Goal: Information Seeking & Learning: Learn about a topic

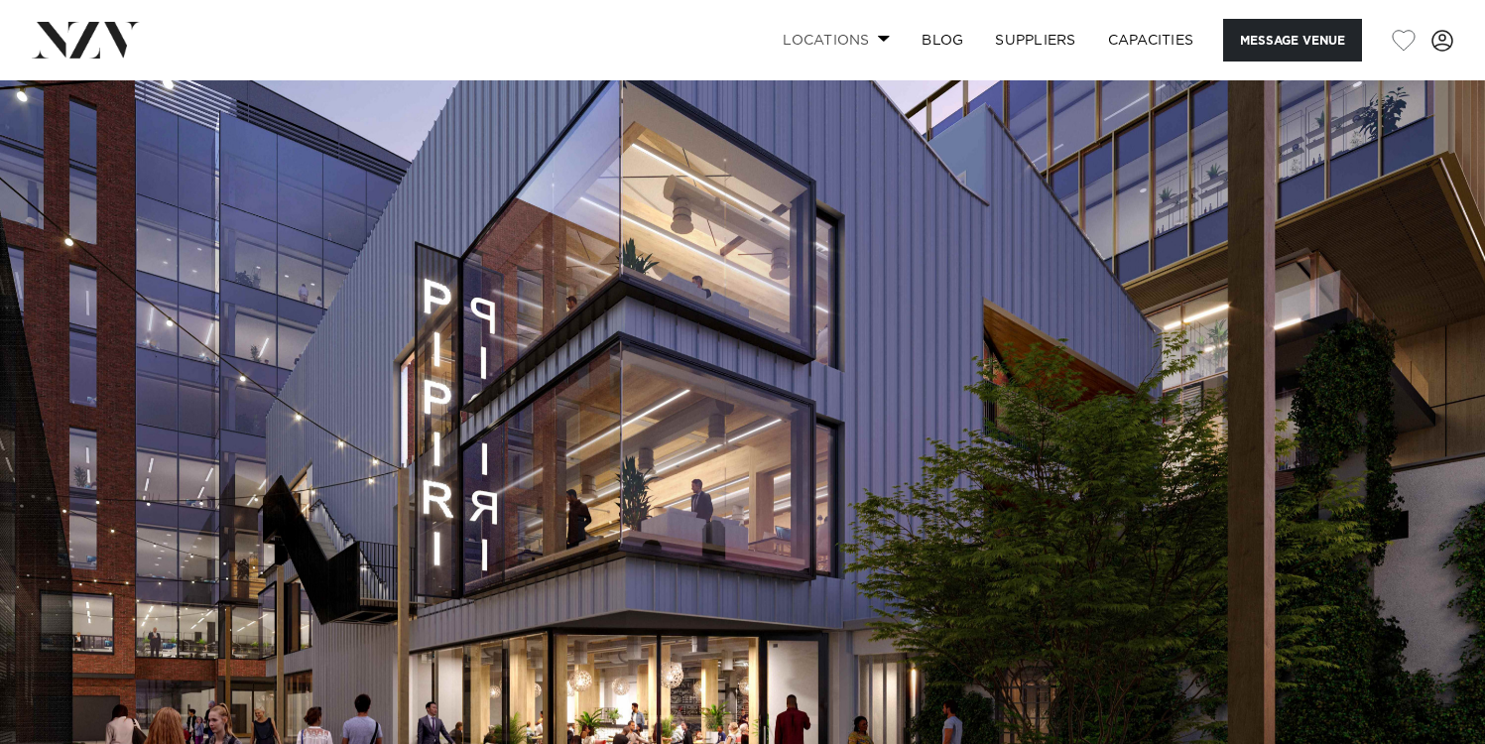
click at [878, 40] on span at bounding box center [884, 38] width 13 height 7
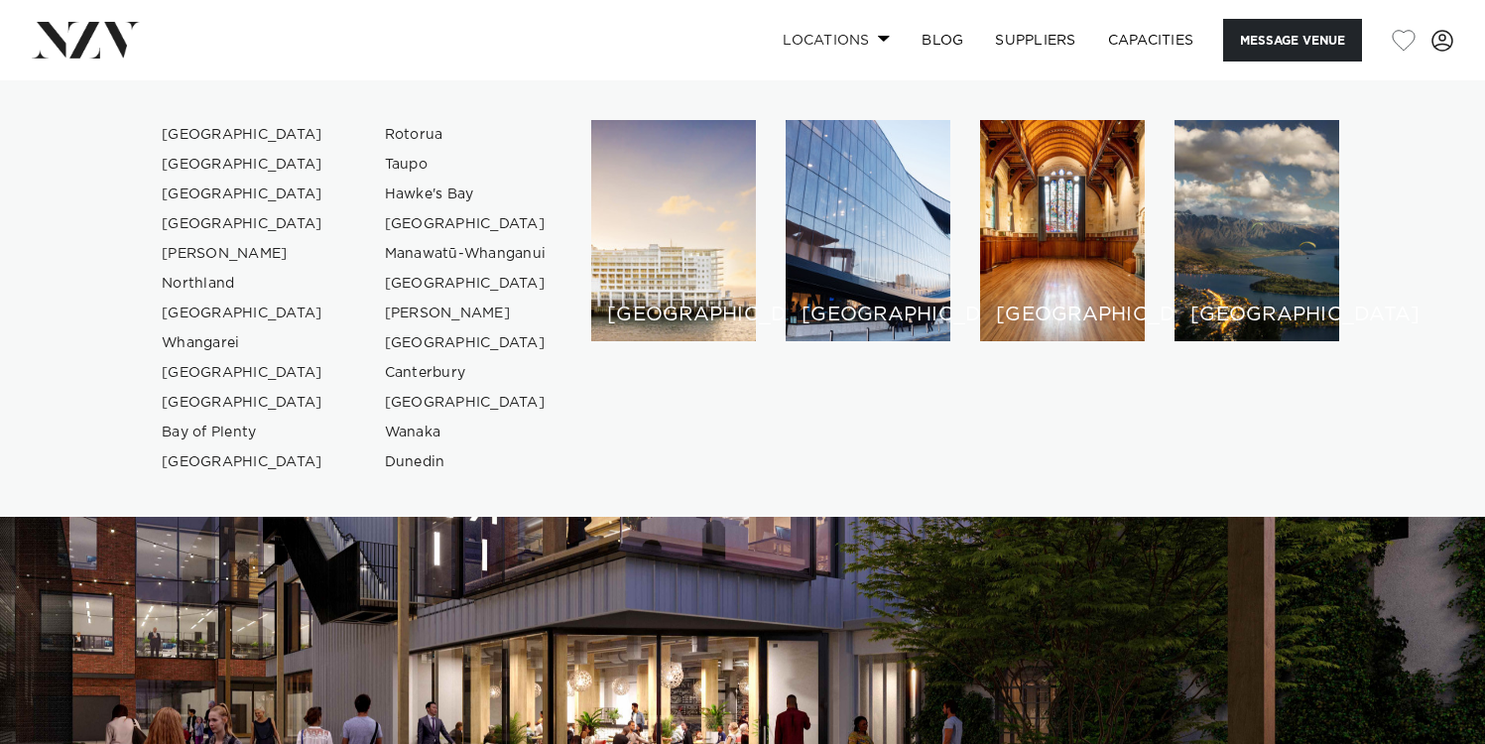
click at [878, 40] on span at bounding box center [884, 38] width 13 height 7
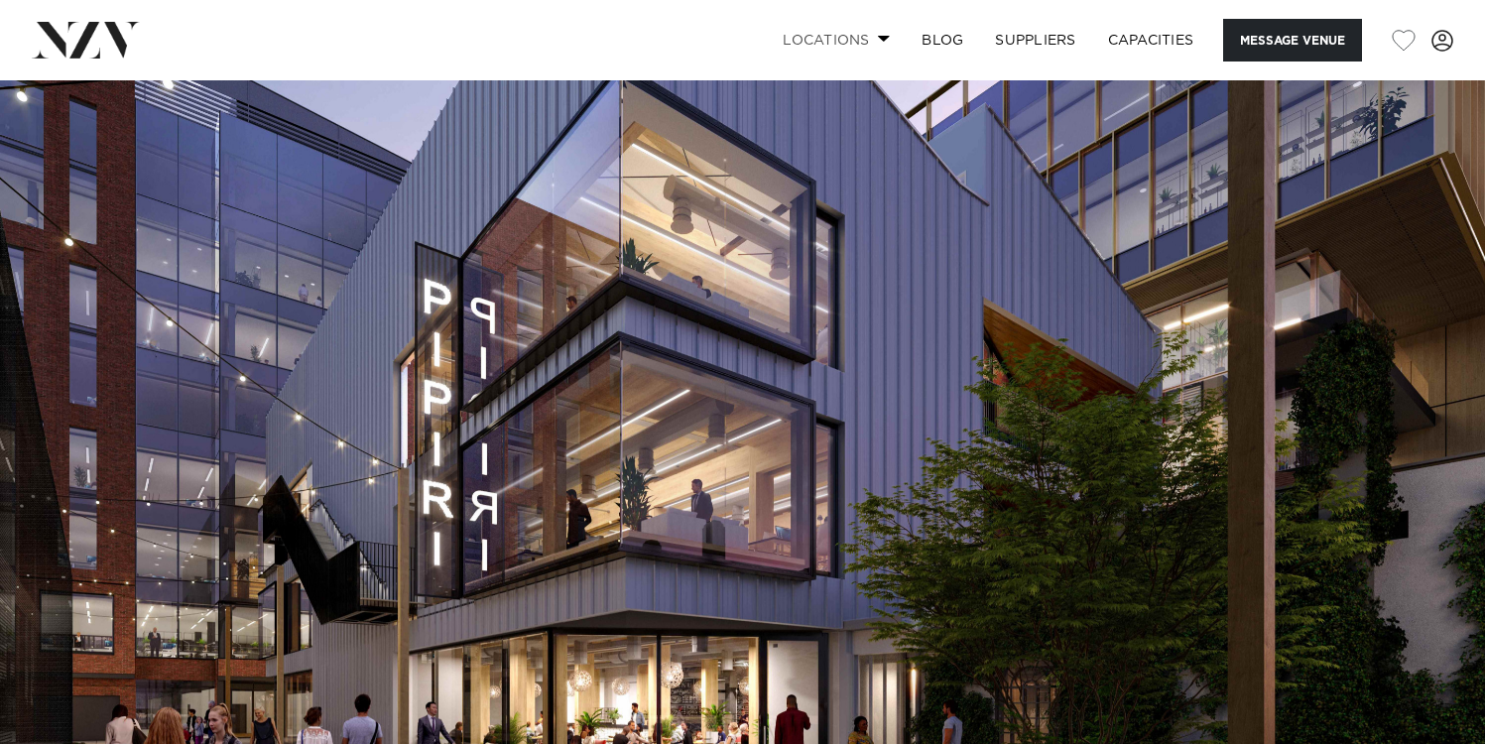
click at [878, 40] on span at bounding box center [884, 38] width 13 height 7
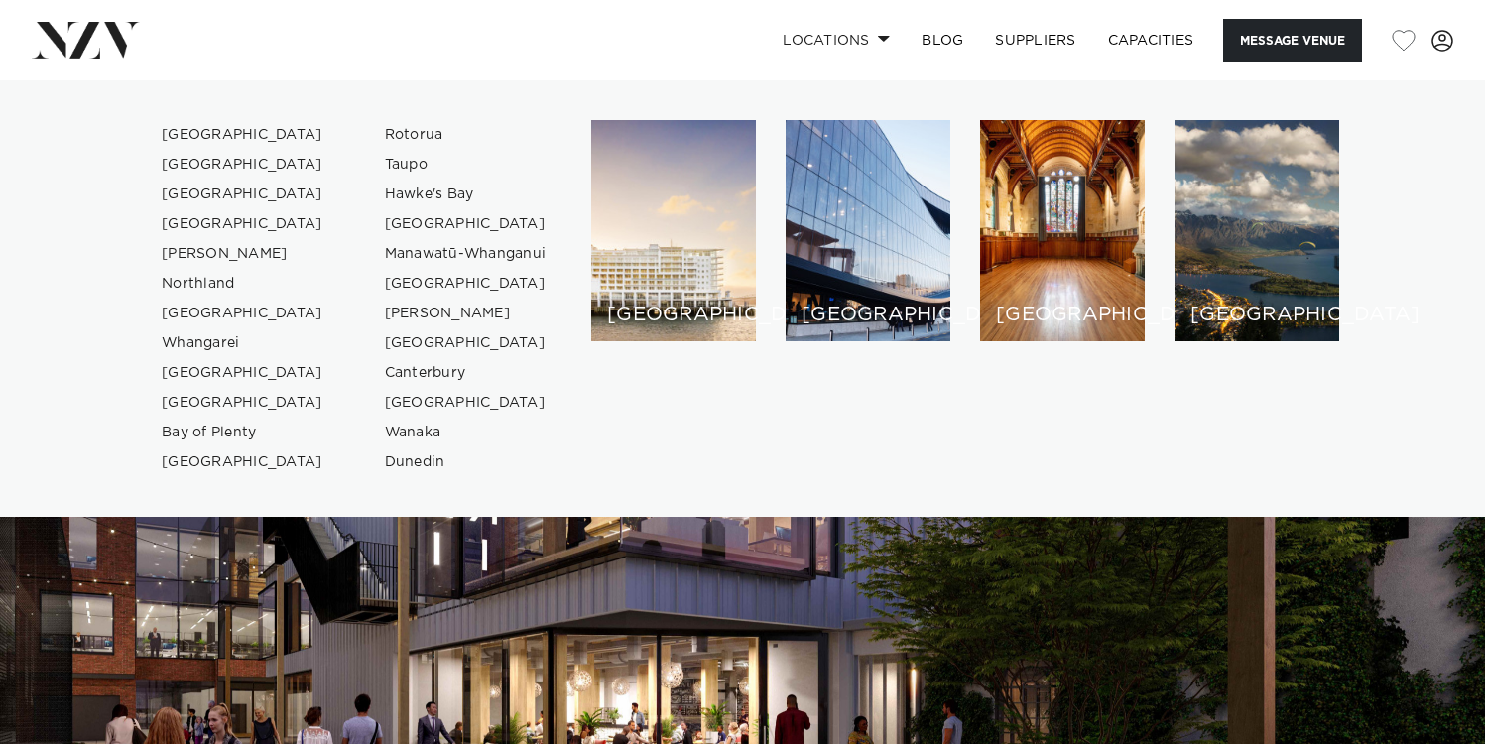
click at [709, 640] on img at bounding box center [742, 428] width 1485 height 697
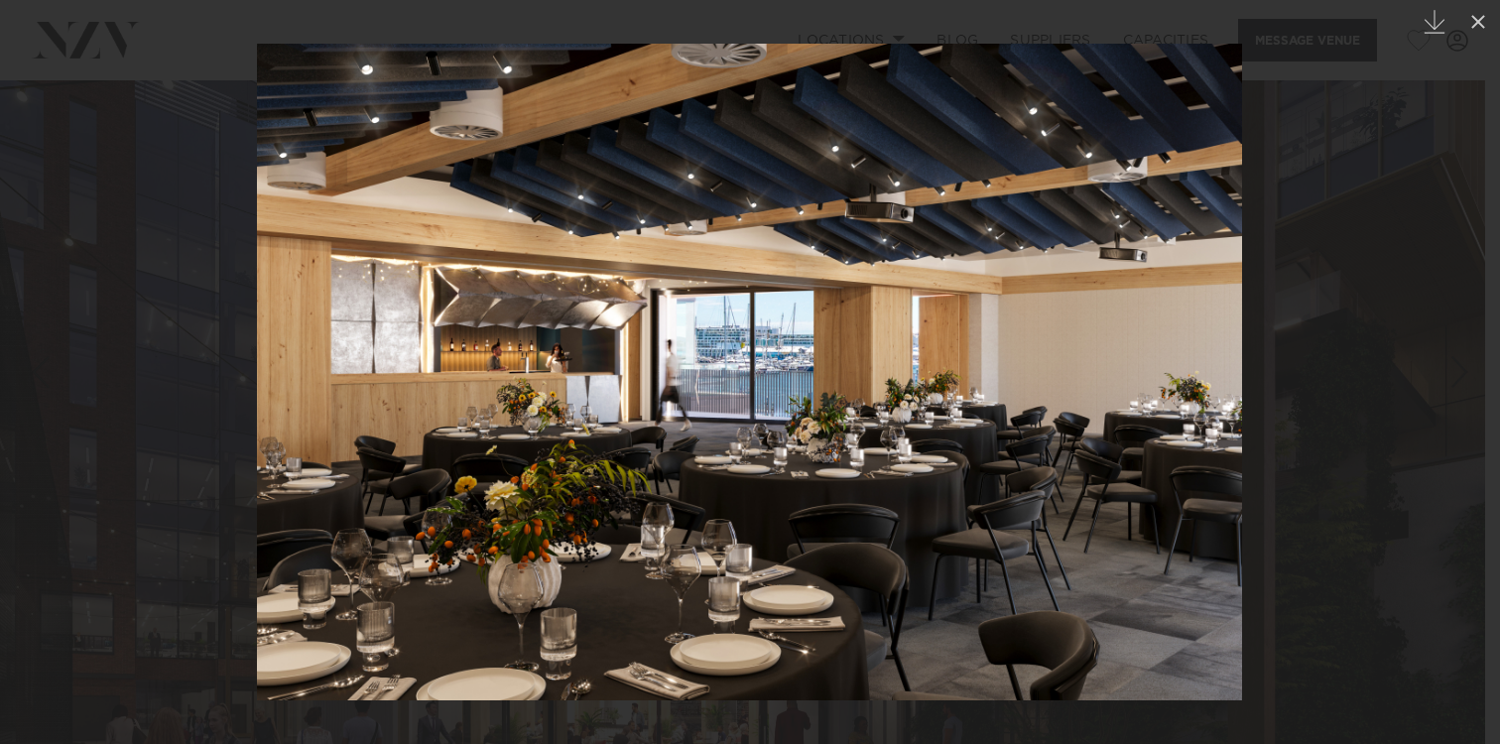
click at [1308, 156] on div at bounding box center [750, 372] width 1500 height 744
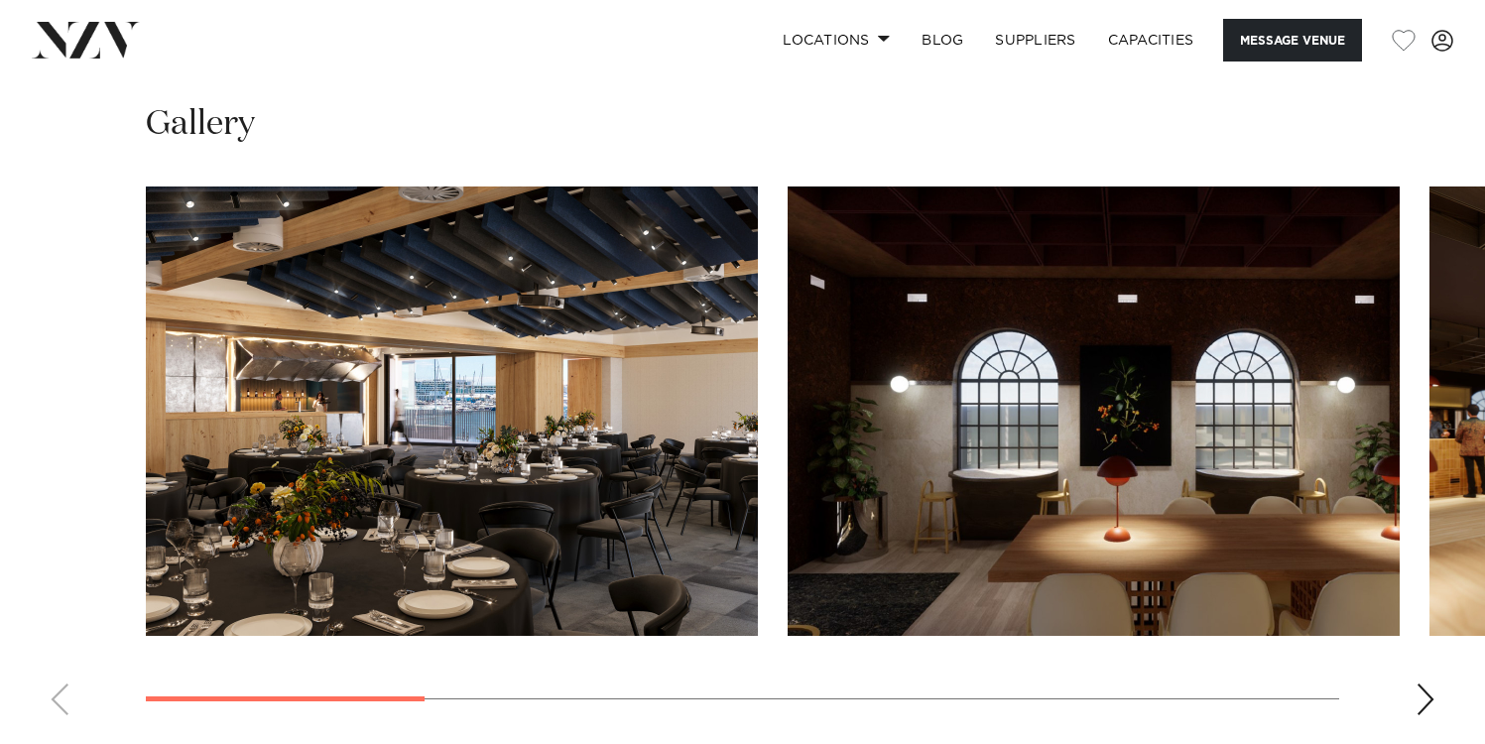
scroll to position [1796, 0]
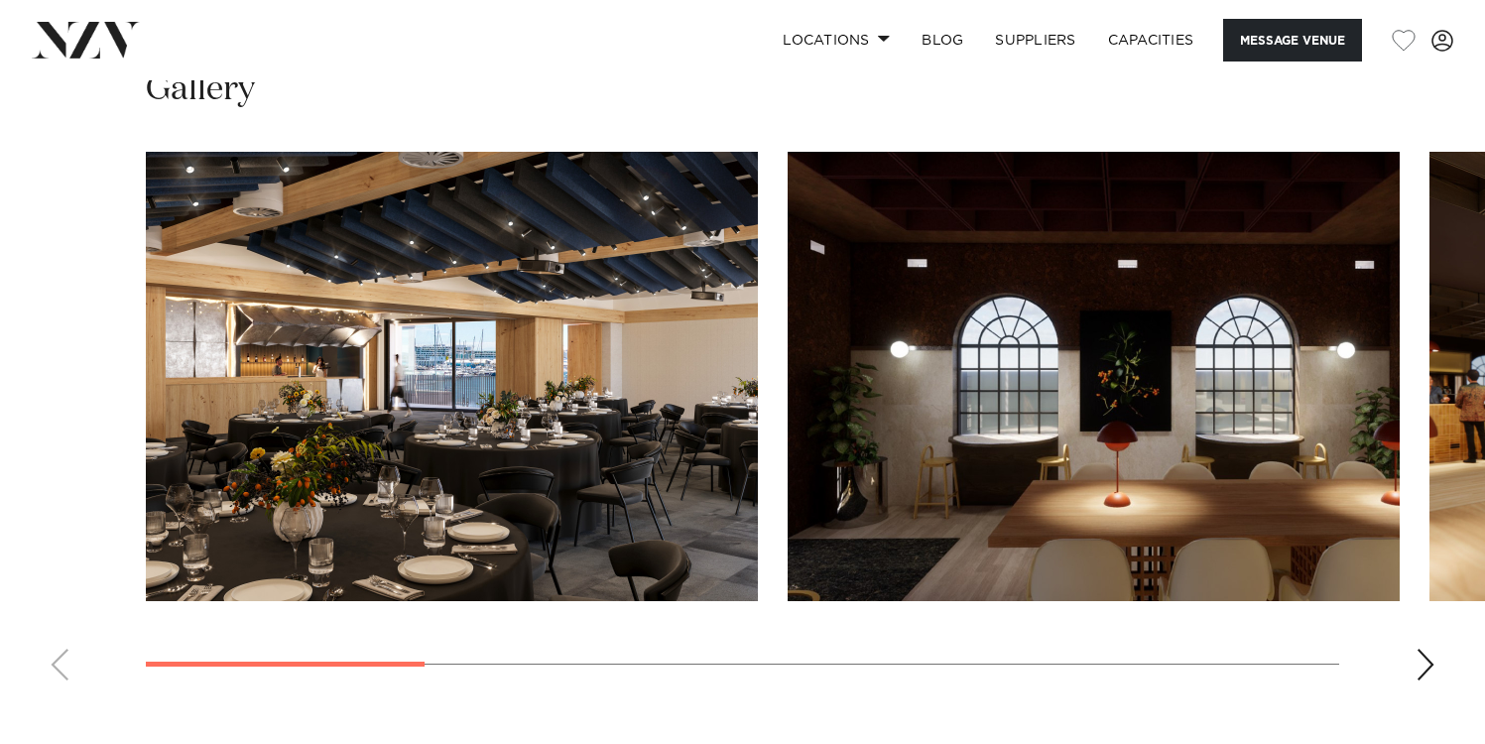
click at [1418, 672] on div "Next slide" at bounding box center [1426, 665] width 20 height 32
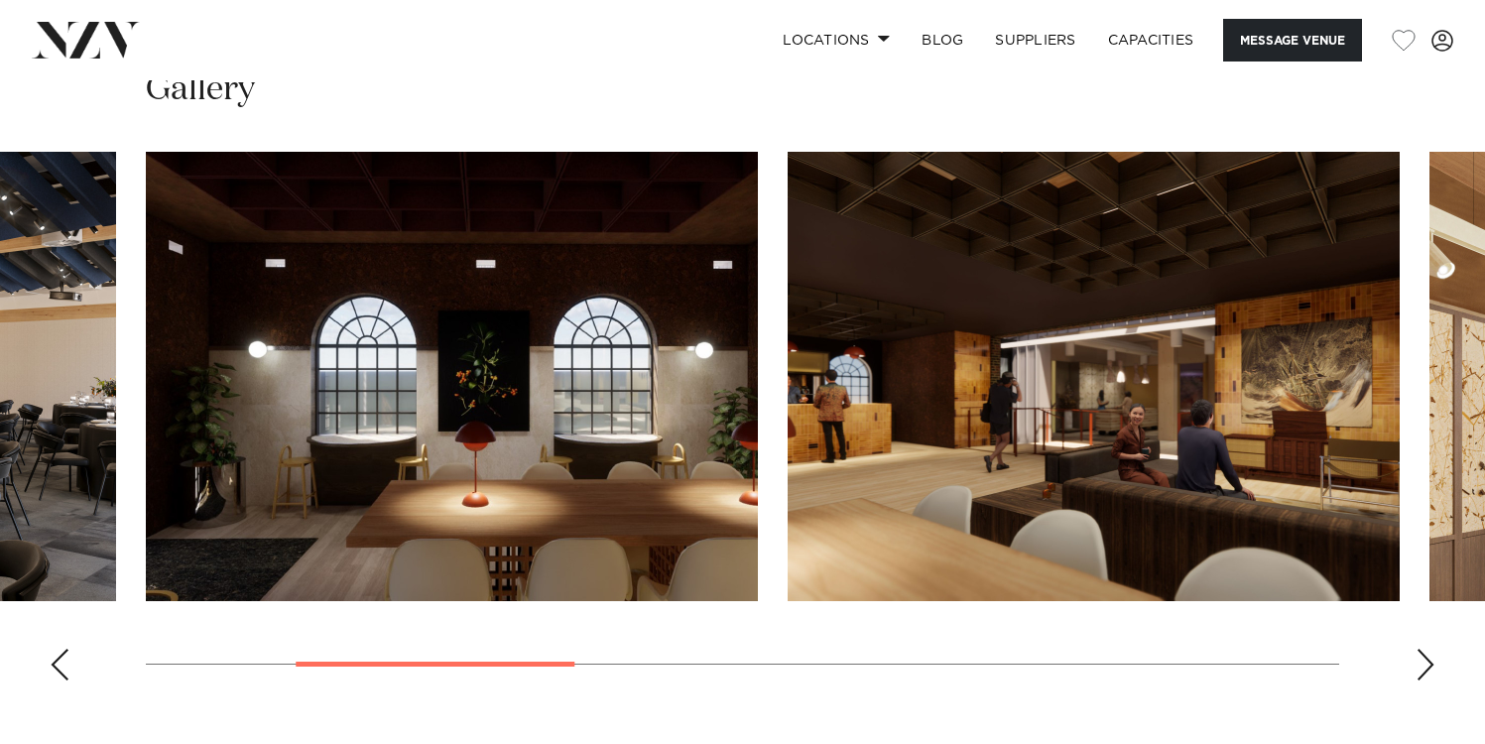
click at [1418, 673] on div "Next slide" at bounding box center [1426, 665] width 20 height 32
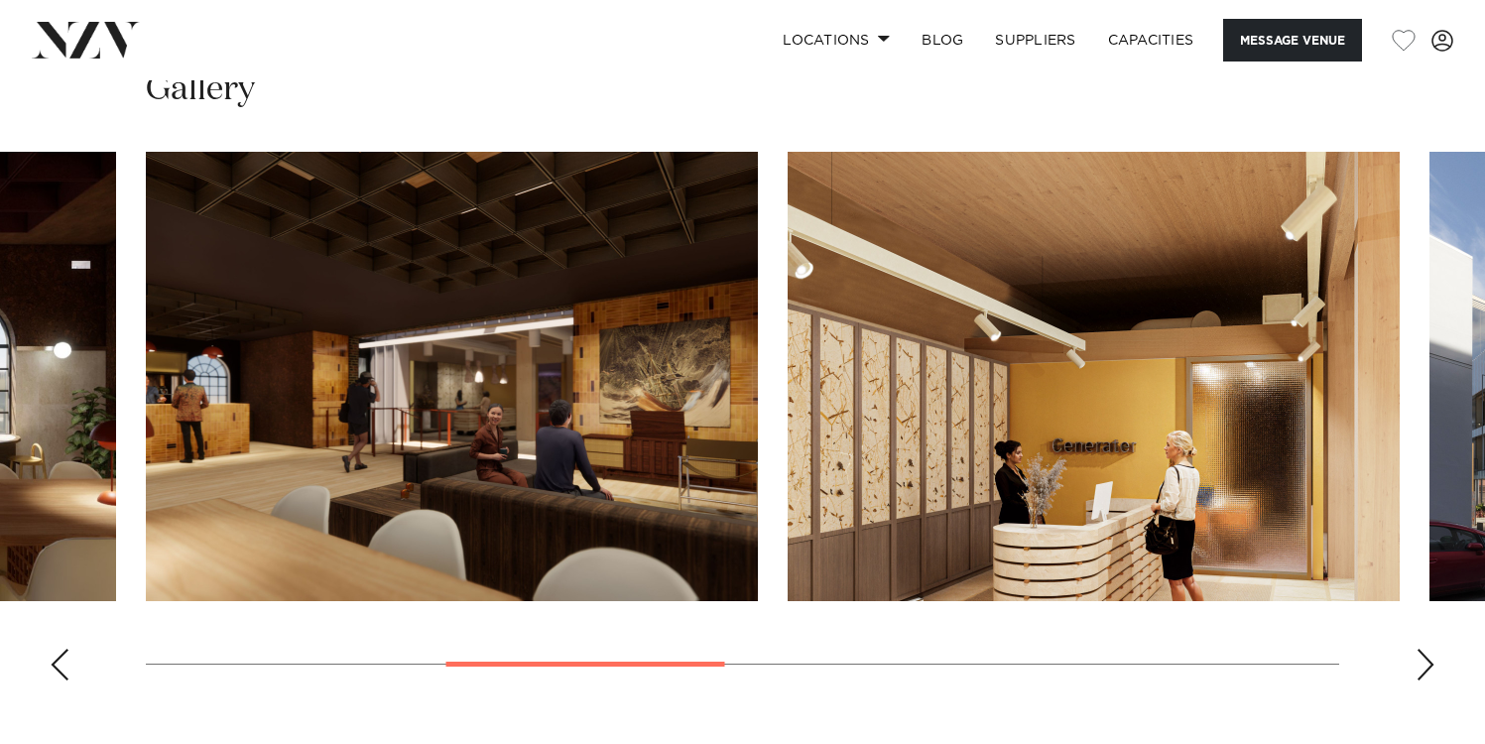
click at [1418, 673] on div "Next slide" at bounding box center [1426, 665] width 20 height 32
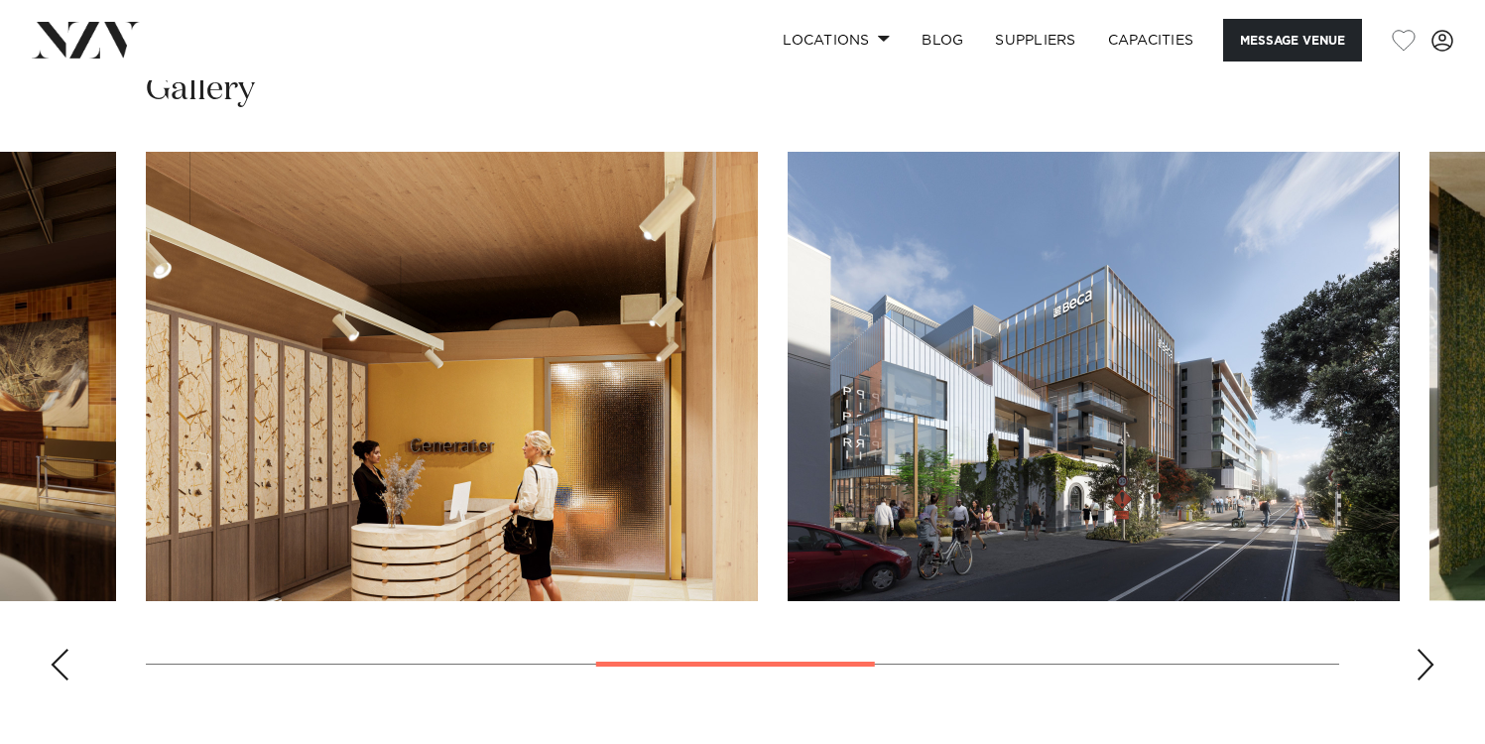
click at [1418, 673] on div "Next slide" at bounding box center [1426, 665] width 20 height 32
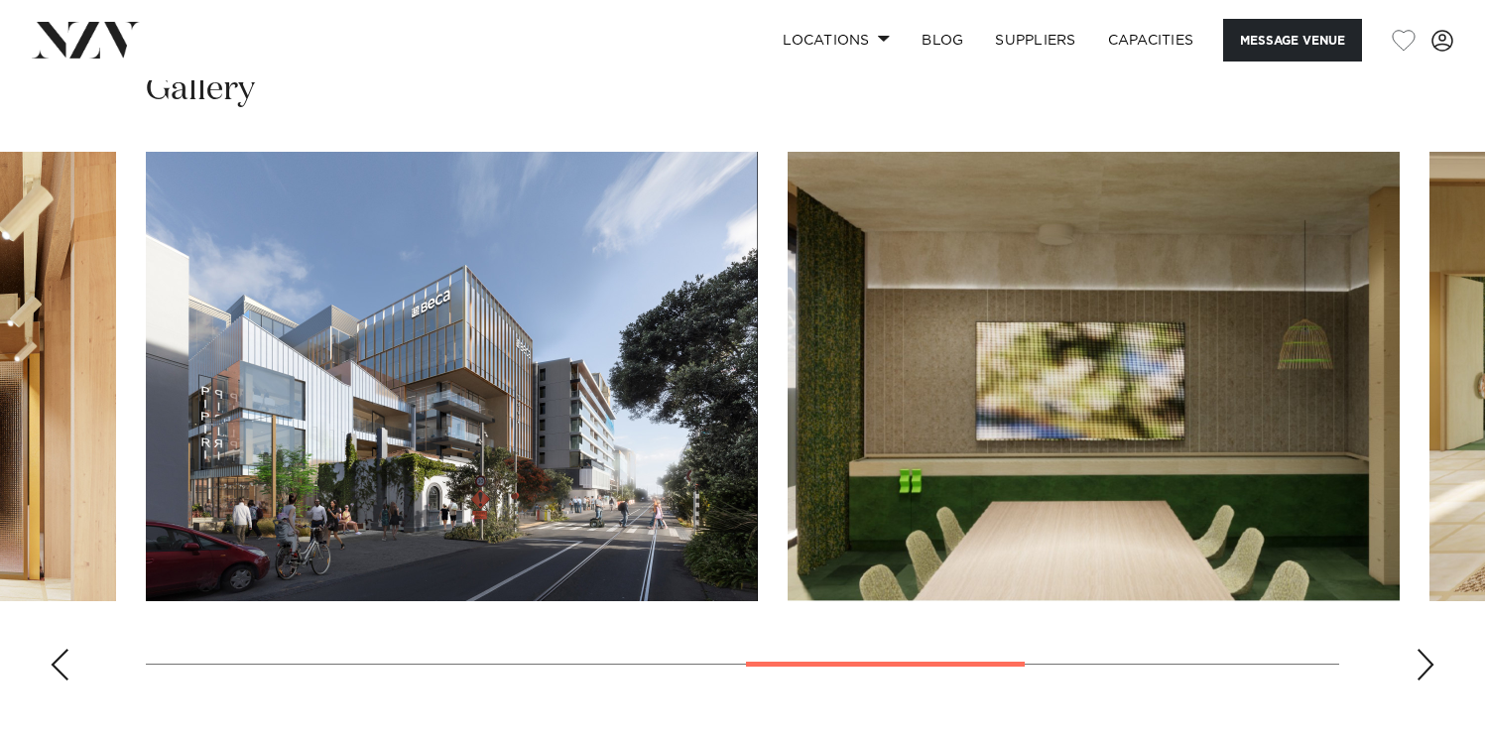
click at [1418, 673] on div "Next slide" at bounding box center [1426, 665] width 20 height 32
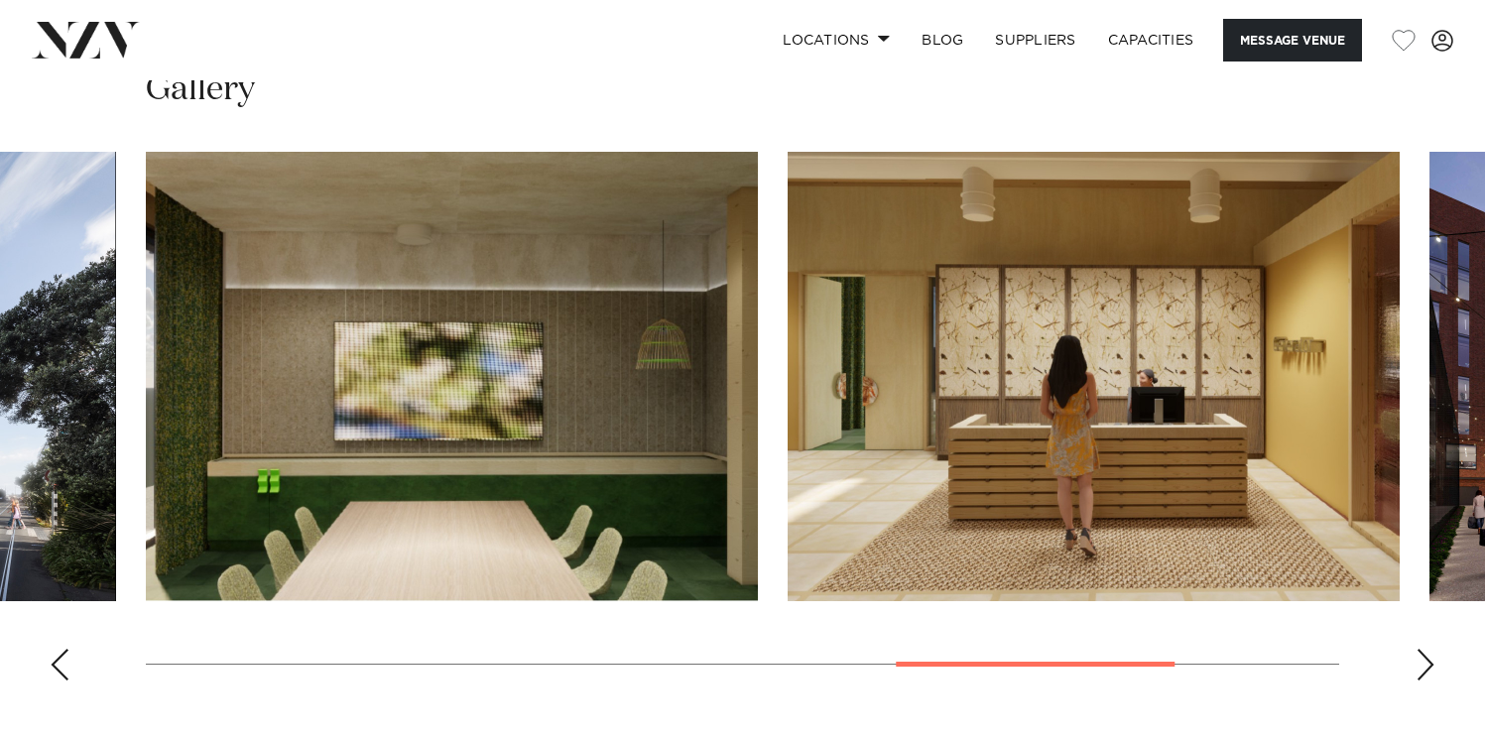
click at [1418, 673] on div "Next slide" at bounding box center [1426, 665] width 20 height 32
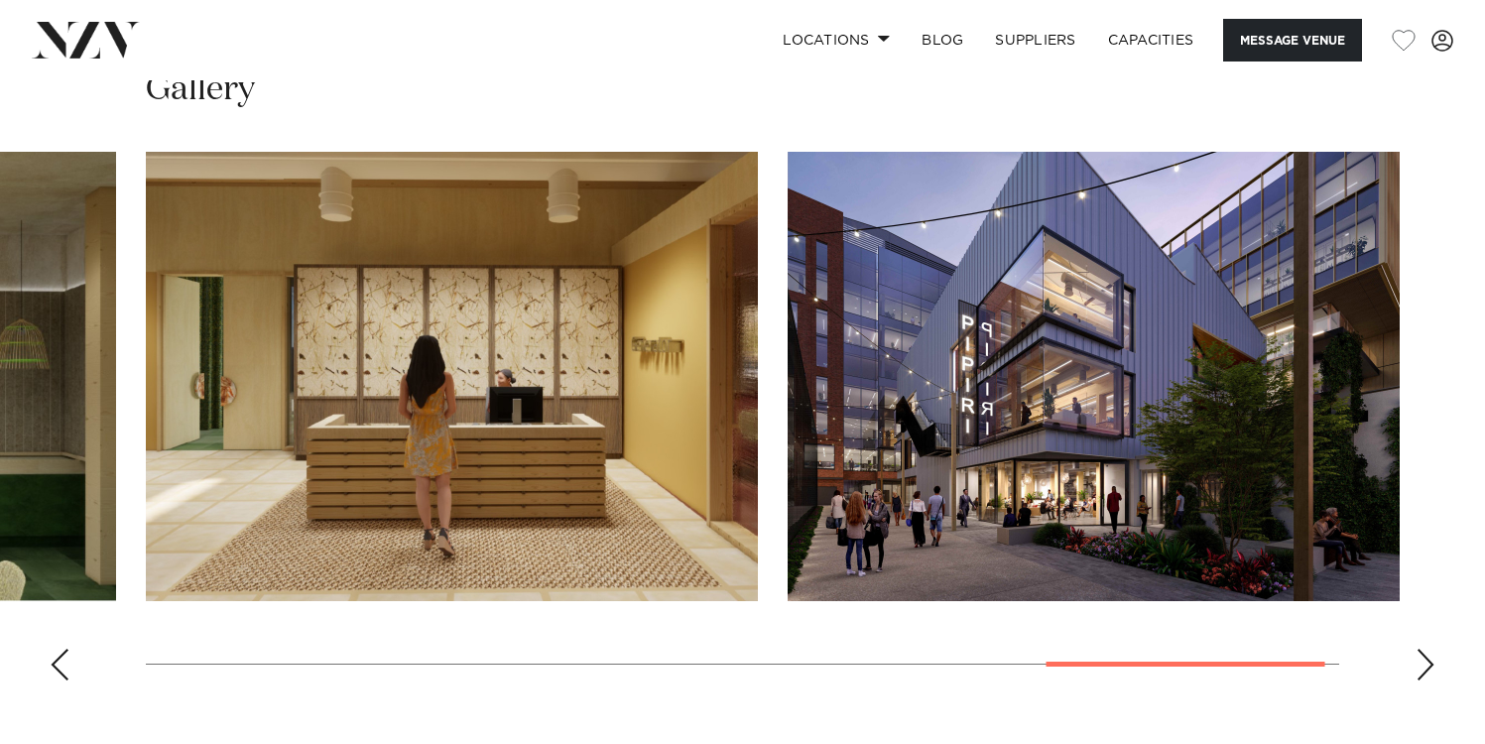
click at [1418, 673] on div "Next slide" at bounding box center [1426, 665] width 20 height 32
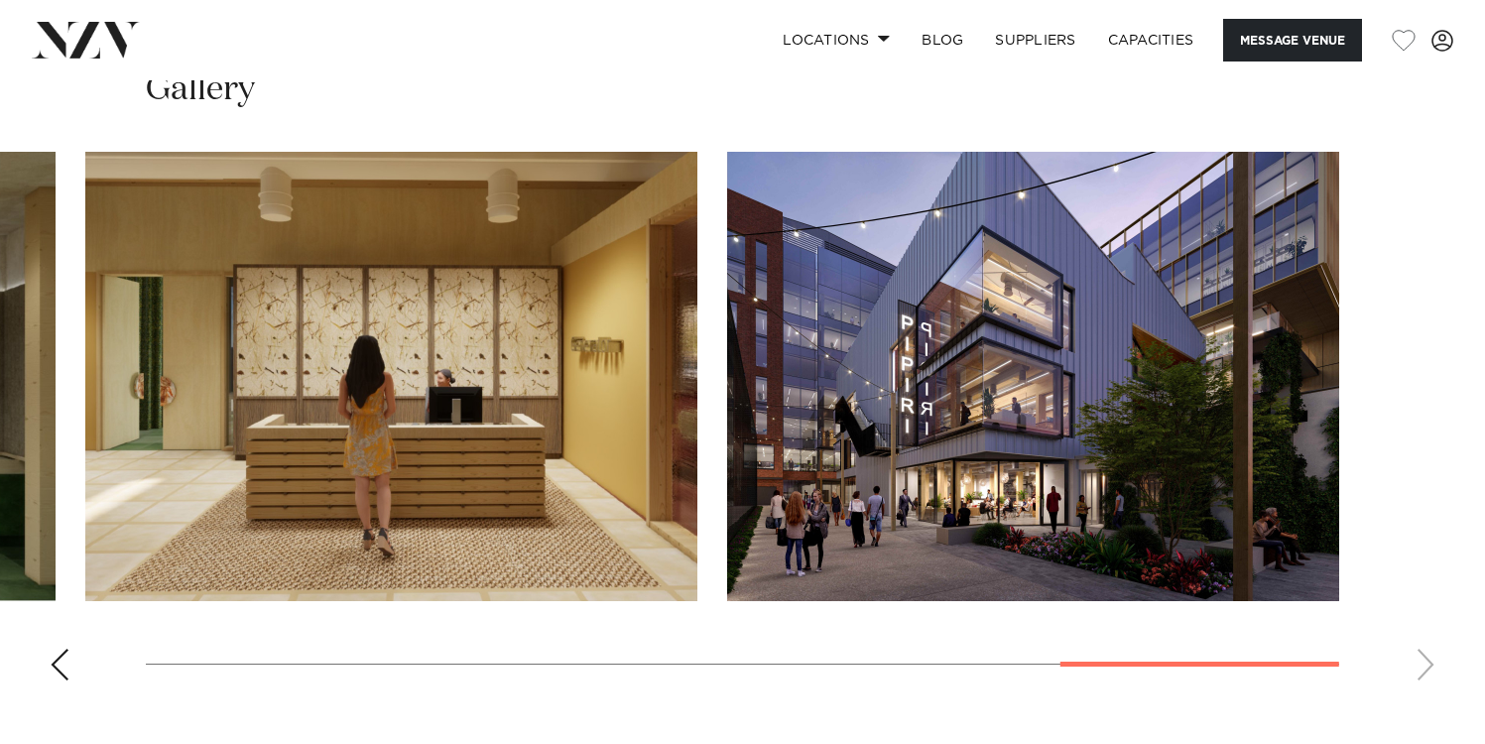
click at [1418, 673] on swiper-container at bounding box center [742, 424] width 1485 height 545
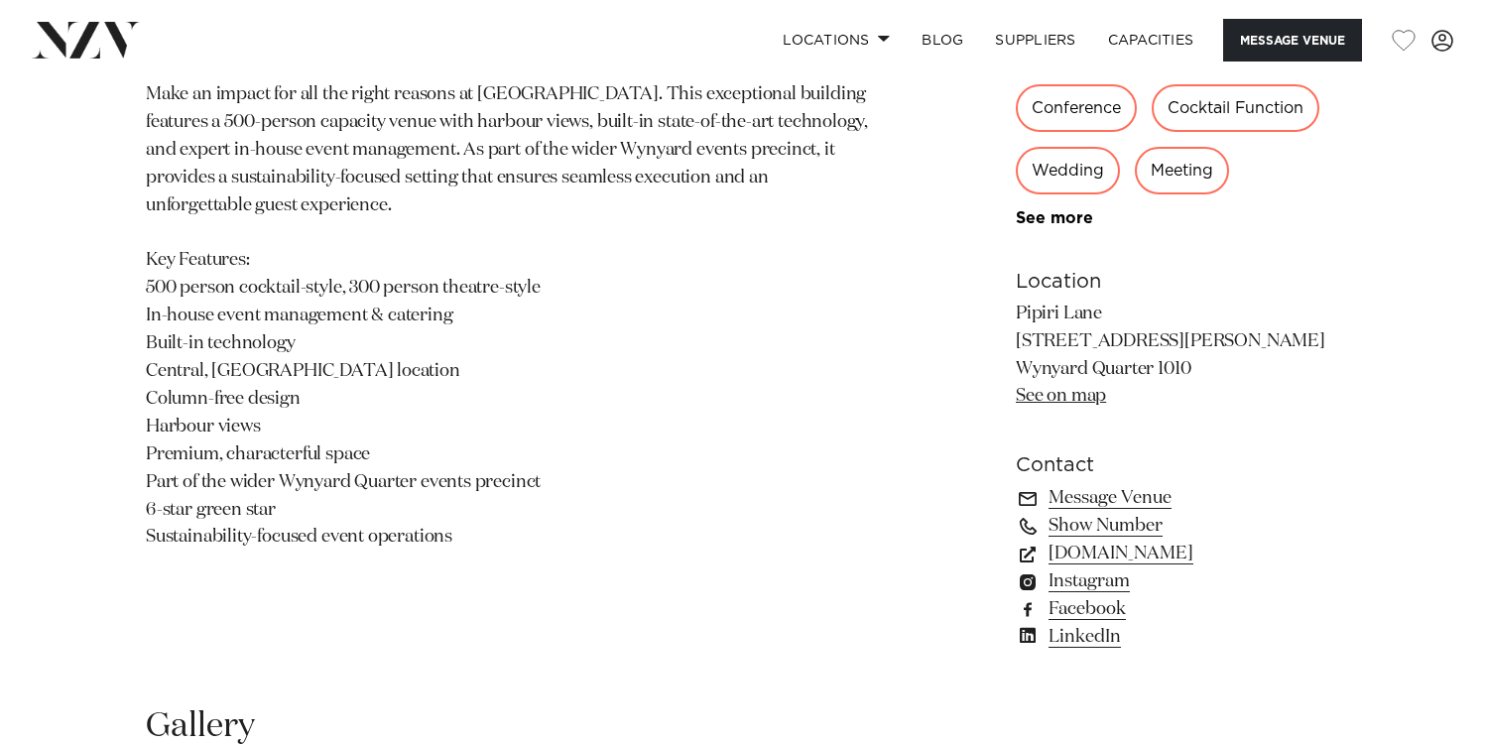
scroll to position [1160, 0]
click at [1017, 335] on div "Auckland Pipiri Lane by Precinct Flex Big Impact Events. Small Footprint. Openi…" at bounding box center [743, 185] width 1454 height 978
copy p "[STREET_ADDRESS][PERSON_NAME]"
